Goal: Feedback & Contribution: Submit feedback/report problem

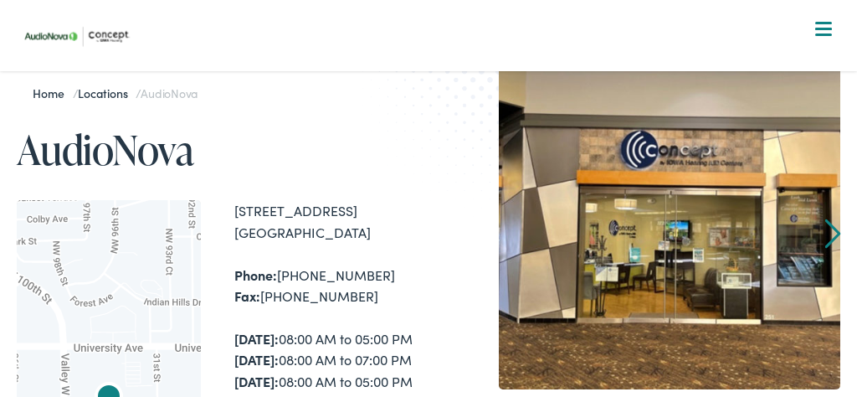
scroll to position [77, 0]
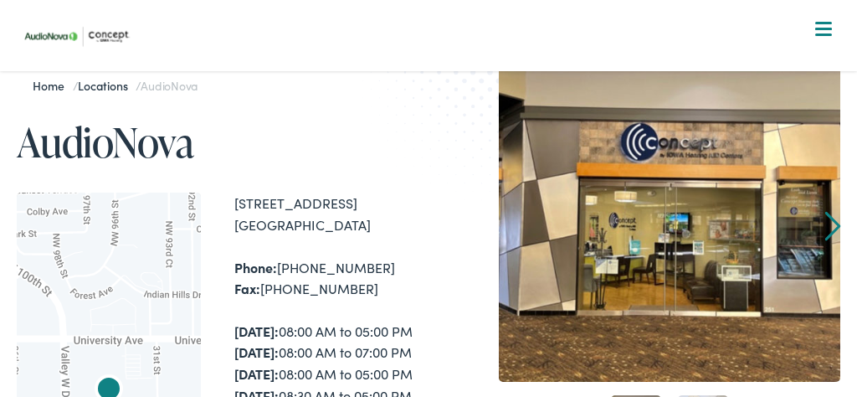
click at [51, 85] on link "Home" at bounding box center [52, 85] width 39 height 17
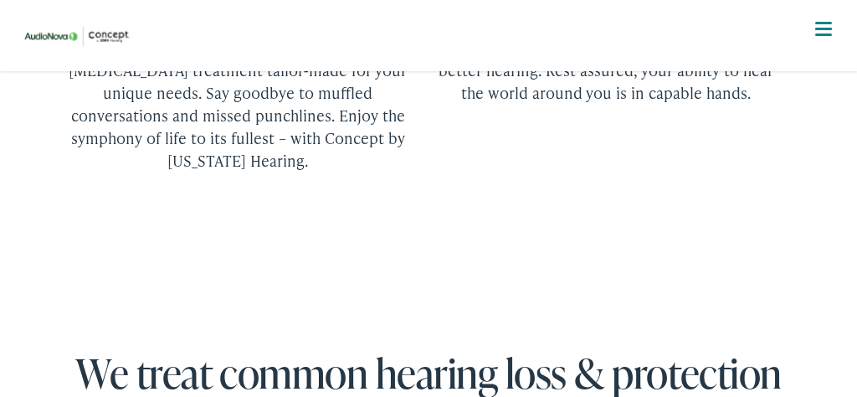
scroll to position [2854, 0]
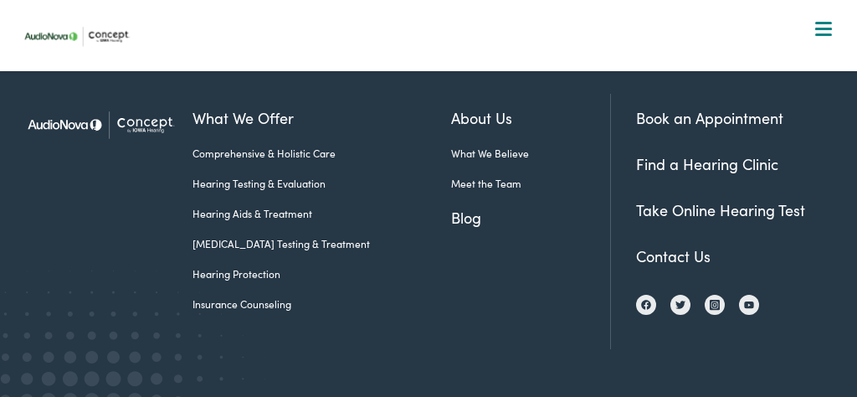
scroll to position [1459, 0]
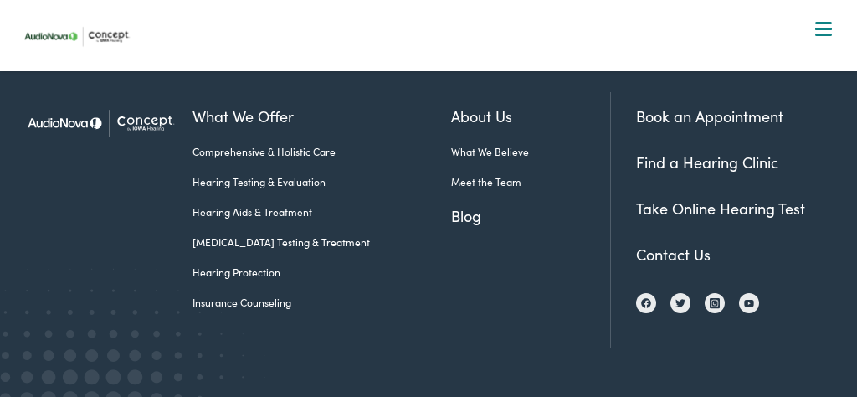
click at [652, 264] on link "Contact Us" at bounding box center [673, 253] width 74 height 21
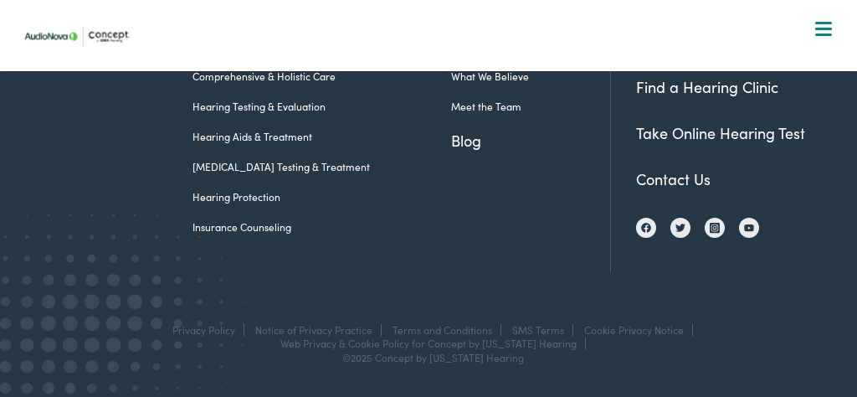
scroll to position [1809, 0]
click at [656, 189] on link "Contact Us" at bounding box center [673, 178] width 74 height 21
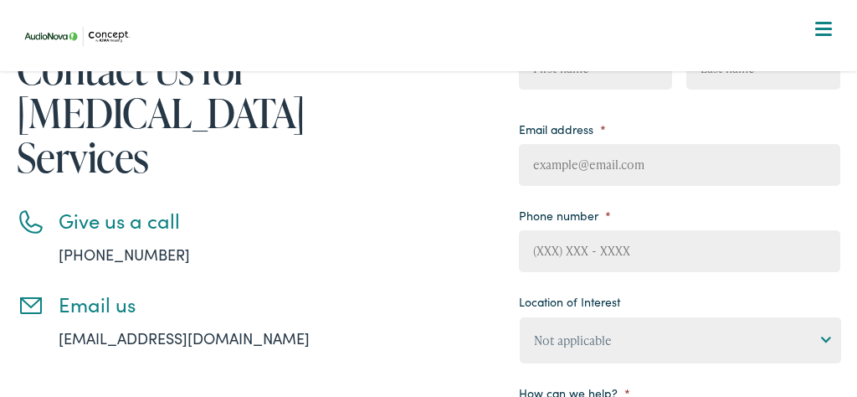
scroll to position [182, 0]
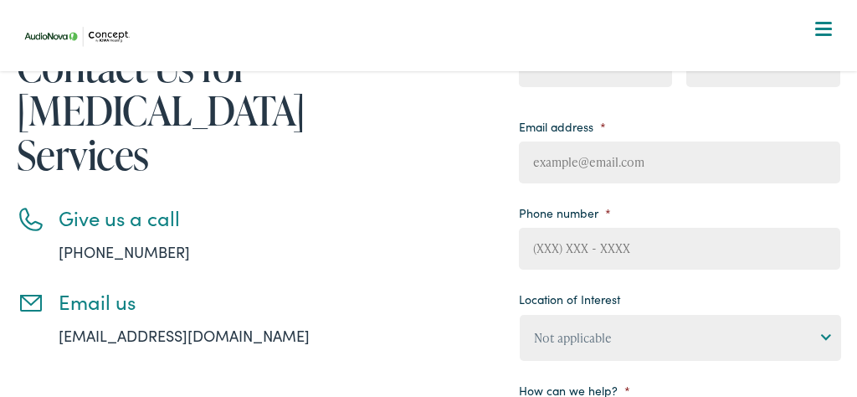
click at [152, 325] on link "[EMAIL_ADDRESS][DOMAIN_NAME]" at bounding box center [184, 335] width 251 height 21
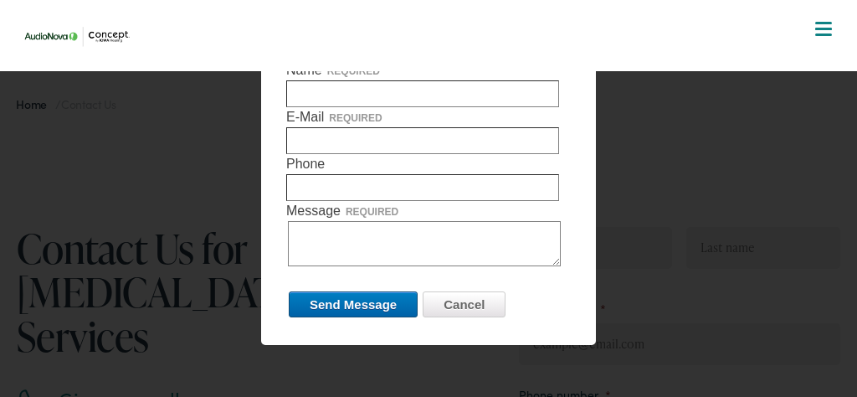
scroll to position [0, 0]
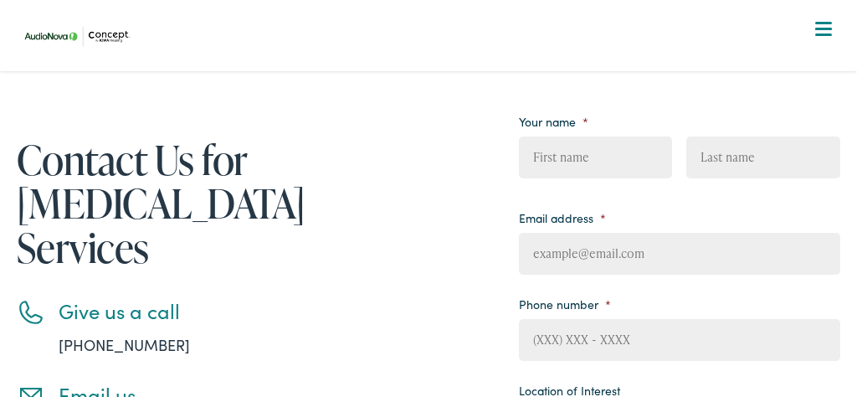
scroll to position [106, 0]
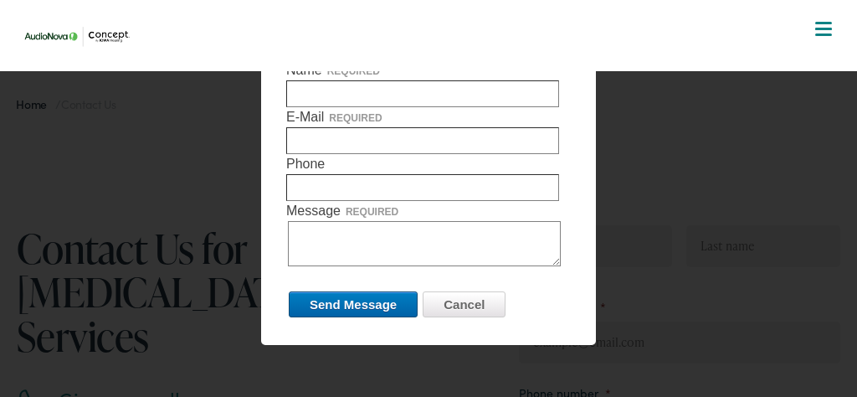
scroll to position [0, 0]
click at [464, 304] on input "Cancel" at bounding box center [464, 304] width 83 height 26
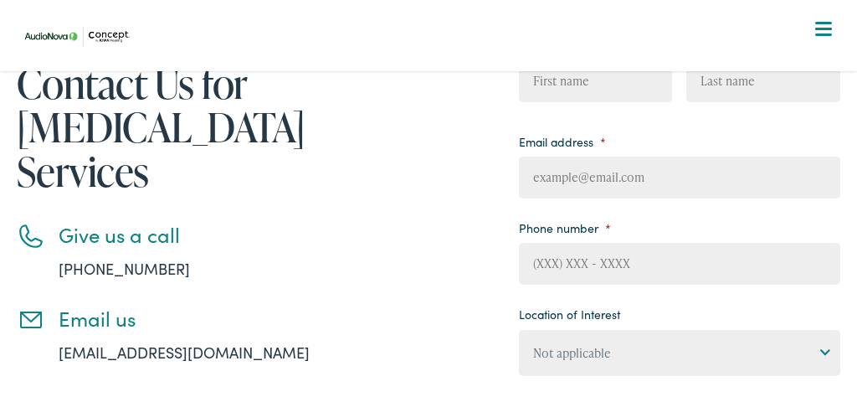
scroll to position [167, 0]
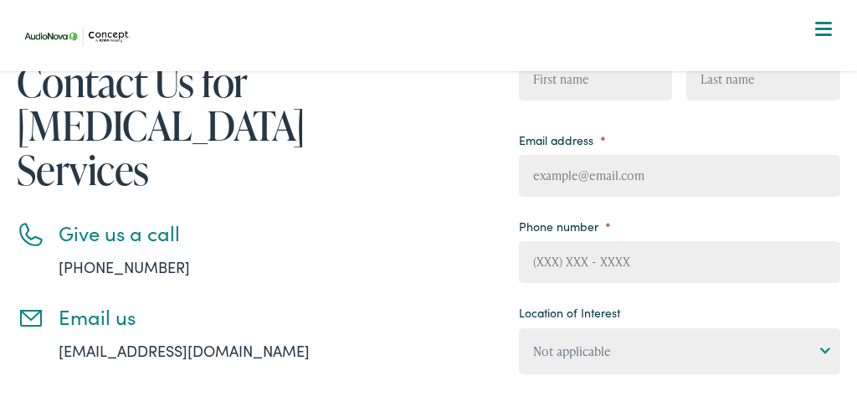
click at [606, 103] on span "First" at bounding box center [602, 85] width 167 height 52
click at [578, 83] on input "First" at bounding box center [595, 80] width 153 height 42
type input "marilyn"
type input "[PERSON_NAME]"
type input "Brick"
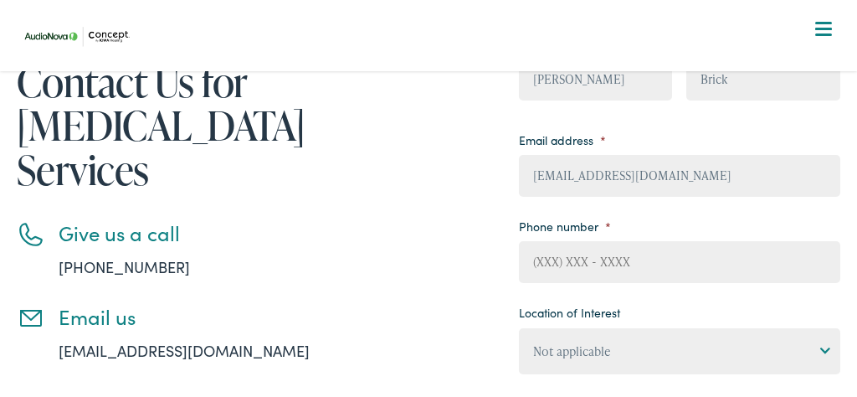
type input "mattims@mac.com"
type input "(515) 528-5441"
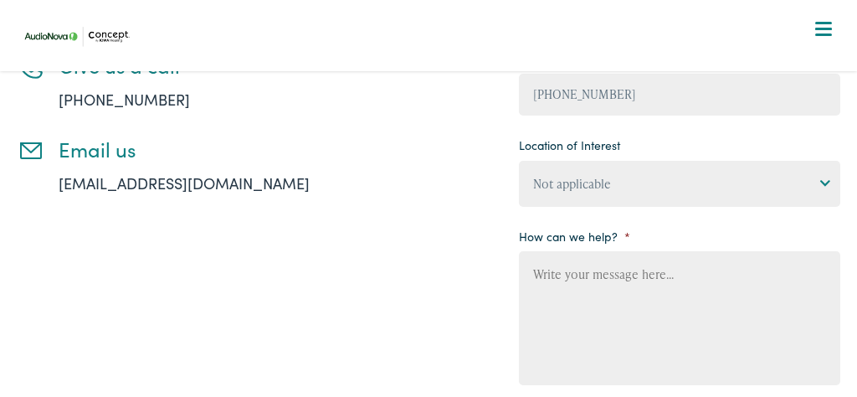
scroll to position [330, 0]
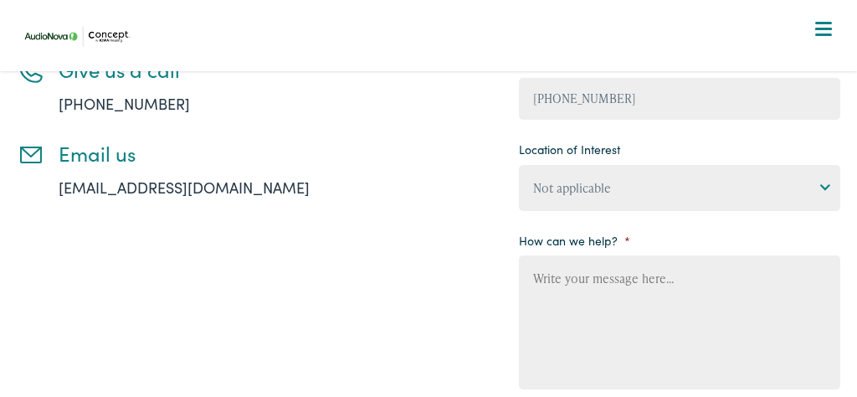
click at [679, 288] on textarea "How can we help? *" at bounding box center [679, 322] width 320 height 134
click at [541, 286] on textarea "would you please" at bounding box center [679, 322] width 320 height 134
click at [636, 290] on textarea "Would you please" at bounding box center [679, 322] width 320 height 134
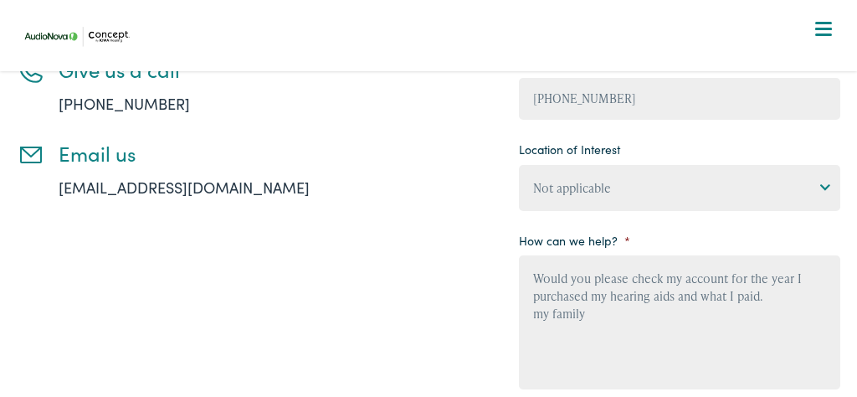
drag, startPoint x: 544, startPoint y: 327, endPoint x: 550, endPoint y: 310, distance: 18.5
click at [544, 325] on textarea "Would you please check my account for the year I purchased my hearing aids and …" at bounding box center [679, 322] width 320 height 134
click at [567, 359] on textarea "Would you please check my account for the year I purchased my hearing aids and …" at bounding box center [679, 322] width 320 height 134
click at [550, 325] on textarea "Would you please check my account for the year I purchased my hearing aids and …" at bounding box center [679, 322] width 320 height 134
click at [607, 325] on textarea "Would you please check my account for the year I purchased my hearing aids and …" at bounding box center [679, 322] width 320 height 134
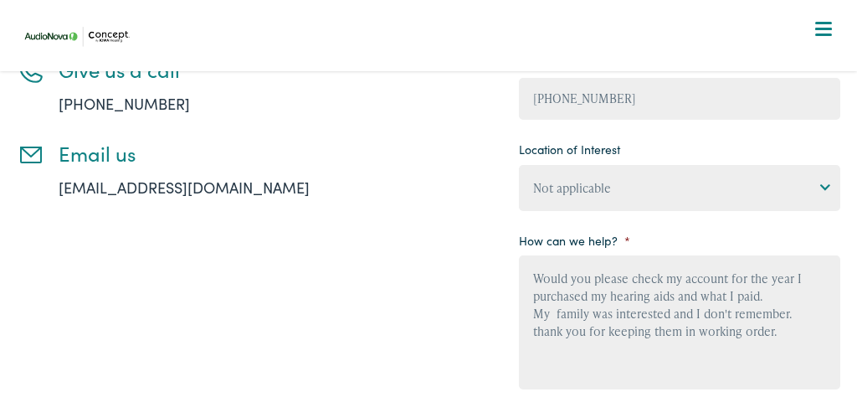
click at [797, 320] on textarea "Would you please check my account for the year I purchased my hearing aids and …" at bounding box center [679, 322] width 320 height 134
click at [798, 320] on textarea "Would you please check my account for the year I purchased my hearing aids and …" at bounding box center [679, 322] width 320 height 134
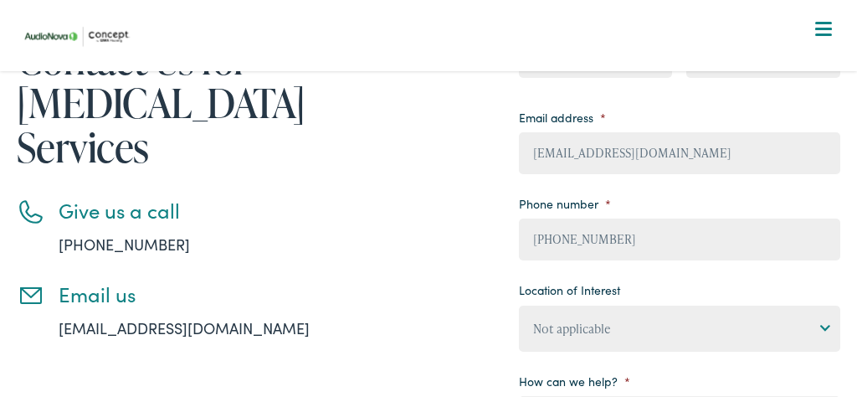
scroll to position [192, 0]
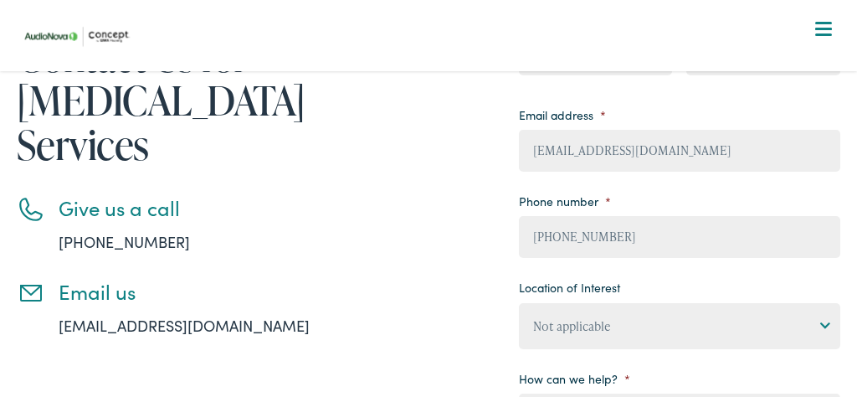
type textarea "Would you please check my account for the year I purchased my hearing aids and …"
click at [141, 315] on link "info@iowahearing.com" at bounding box center [184, 325] width 251 height 21
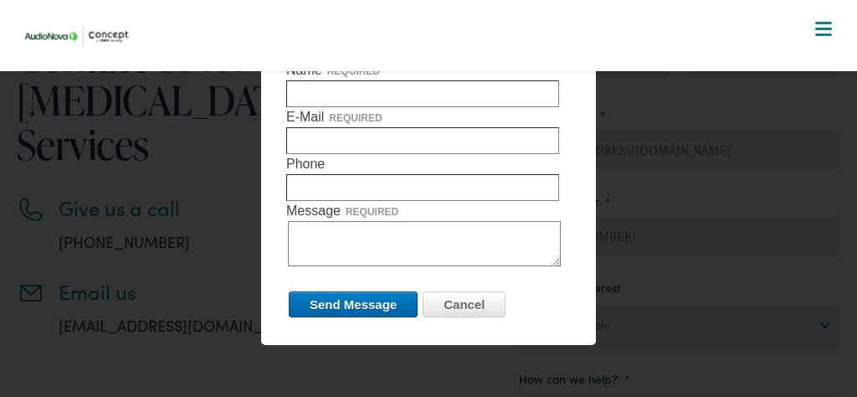
scroll to position [194, 0]
click at [342, 126] on label "E-Mail required" at bounding box center [428, 130] width 284 height 47
click at [342, 127] on input "E-Mail required" at bounding box center [422, 140] width 273 height 27
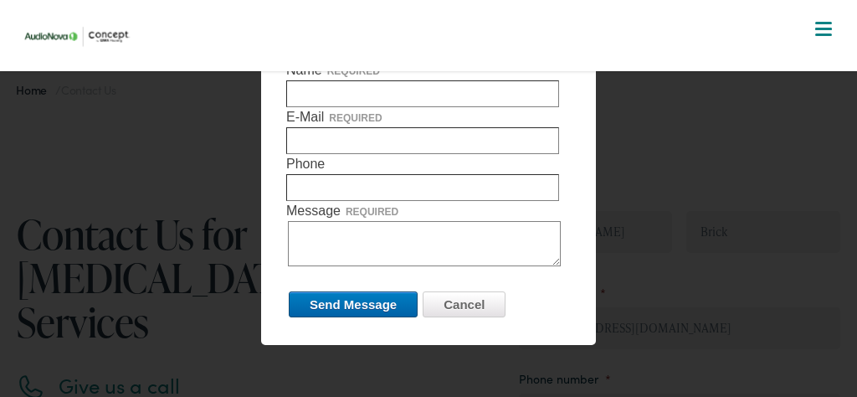
scroll to position [7, 0]
click at [105, 213] on div at bounding box center [428, 198] width 857 height 397
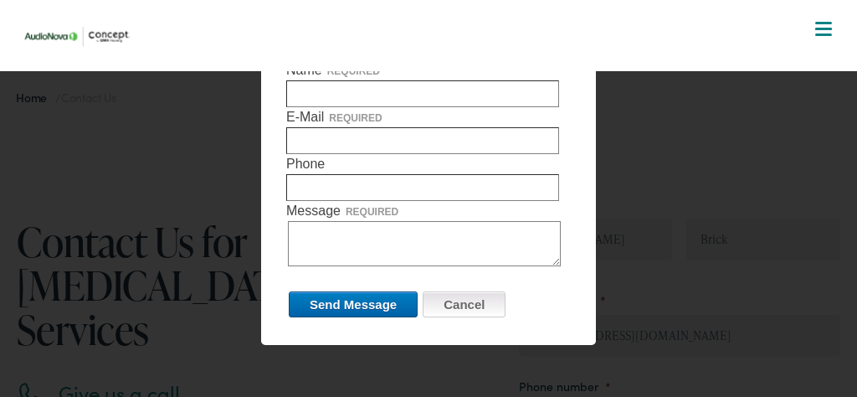
click at [465, 298] on input "Cancel" at bounding box center [464, 304] width 83 height 26
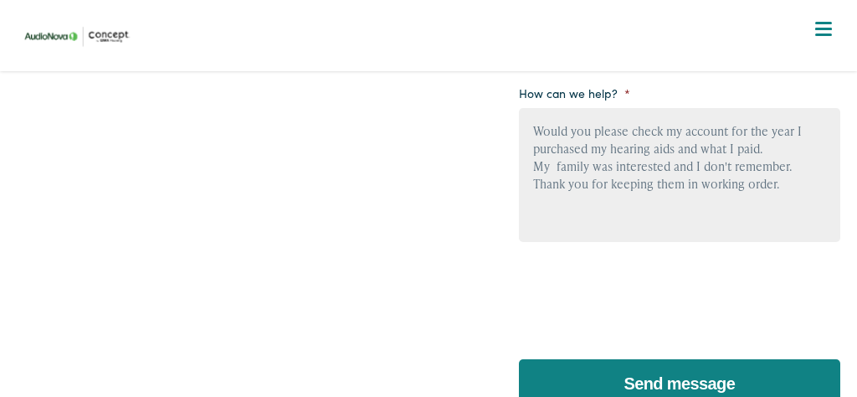
scroll to position [478, 0]
click at [713, 384] on input "Send message" at bounding box center [679, 383] width 320 height 50
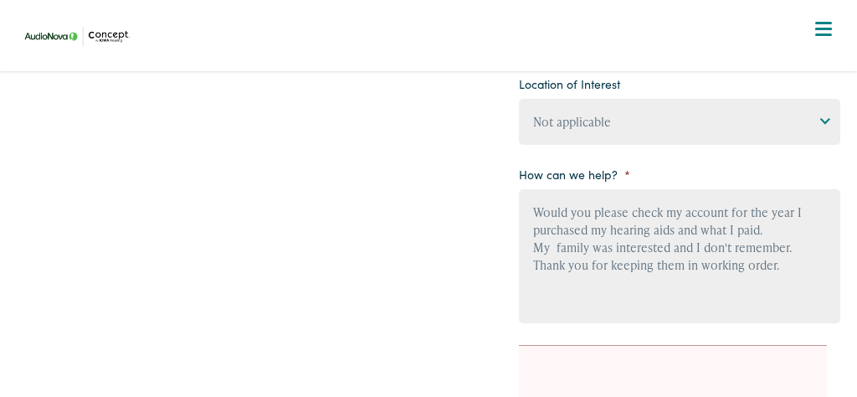
scroll to position [482, 0]
select select "Concept by [US_STATE] Hearing, [GEOGRAPHIC_DATA]"
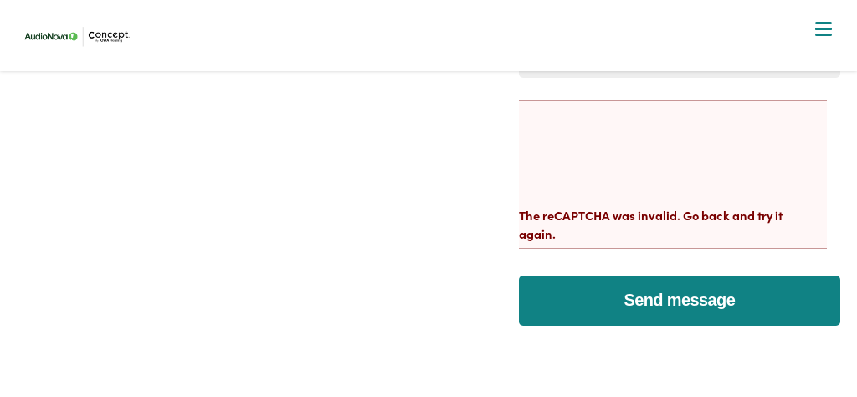
scroll to position [729, 0]
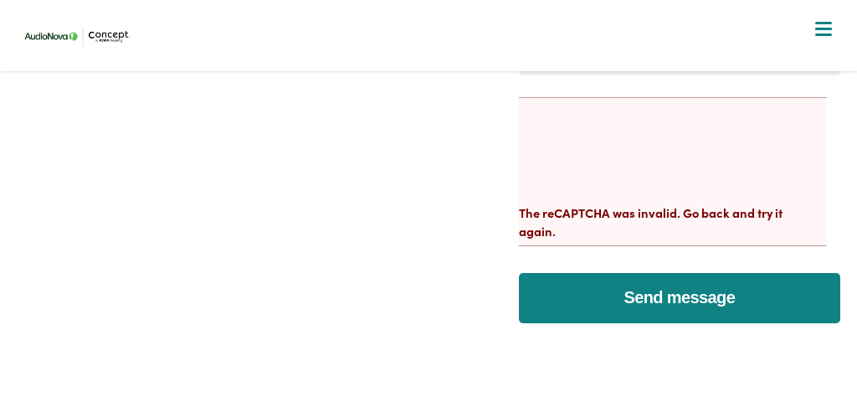
click at [702, 302] on input "Send message" at bounding box center [679, 298] width 320 height 50
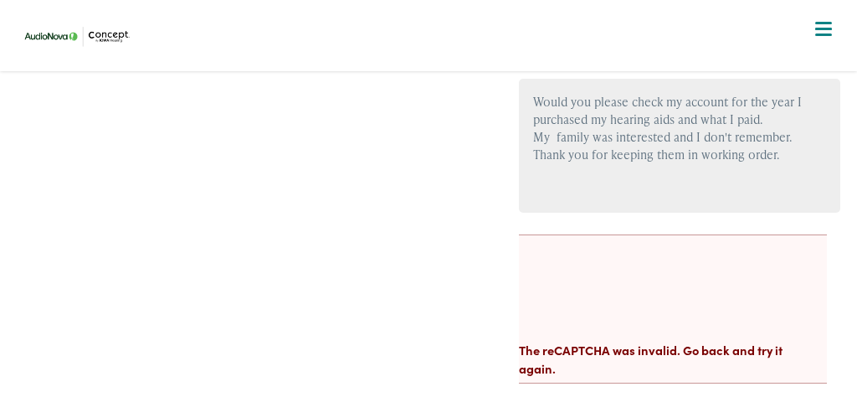
scroll to position [593, 0]
drag, startPoint x: 669, startPoint y: 180, endPoint x: 524, endPoint y: 83, distance: 174.3
click at [524, 89] on textarea "Would you please check my account for the year I purchased my hearing aids and …" at bounding box center [679, 144] width 320 height 134
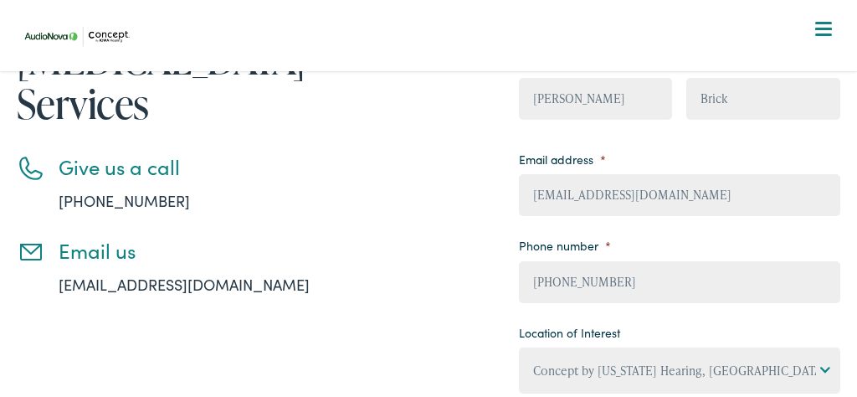
scroll to position [234, 0]
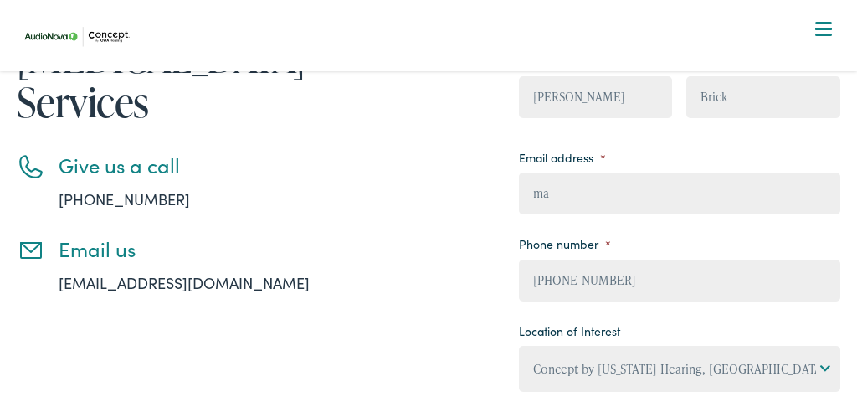
type input "m"
type input "(___) ___-____"
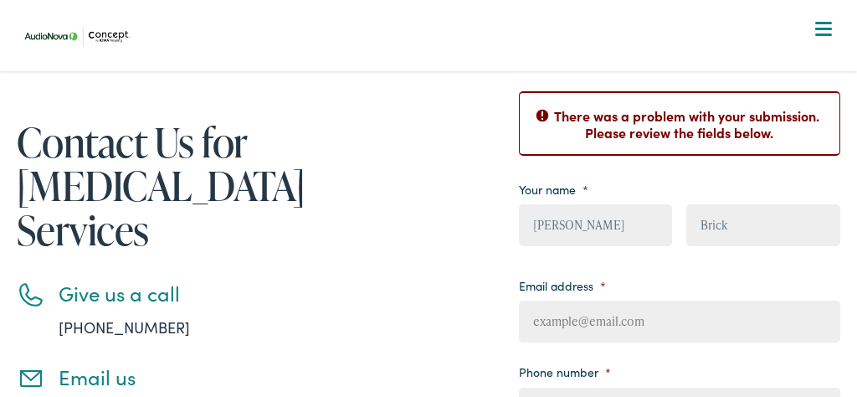
scroll to position [106, 0]
drag, startPoint x: 238, startPoint y: 356, endPoint x: 53, endPoint y: 355, distance: 185.8
click at [53, 365] on li "Email us info@iowahearing.com" at bounding box center [209, 393] width 385 height 57
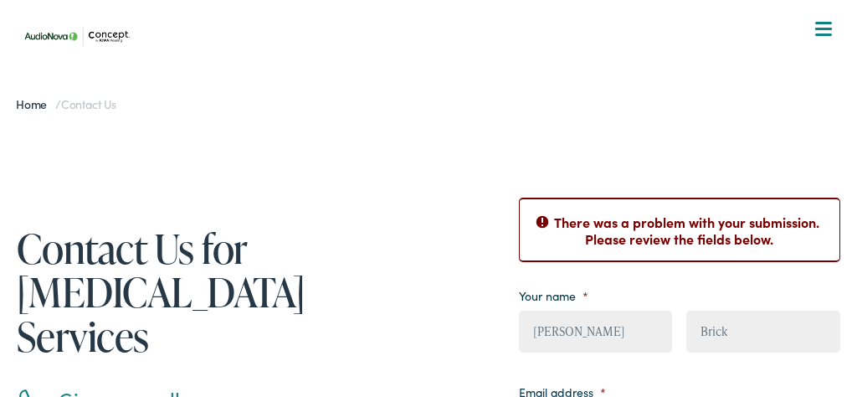
scroll to position [0, 0]
type input "B"
type input "M"
